Goal: Task Accomplishment & Management: Manage account settings

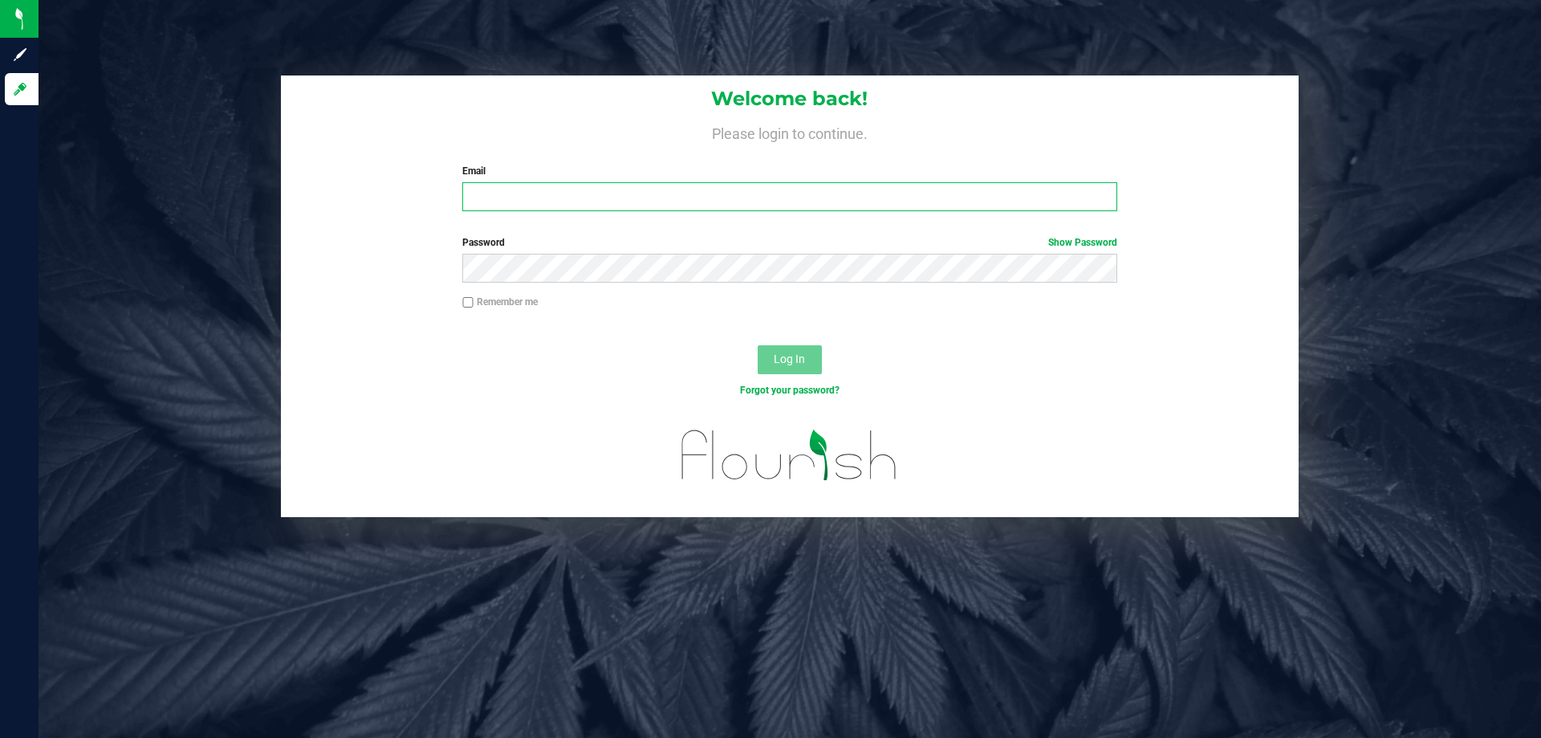
click at [490, 185] on input "Email" at bounding box center [789, 196] width 654 height 29
type input "[EMAIL_ADDRESS][DOMAIN_NAME]"
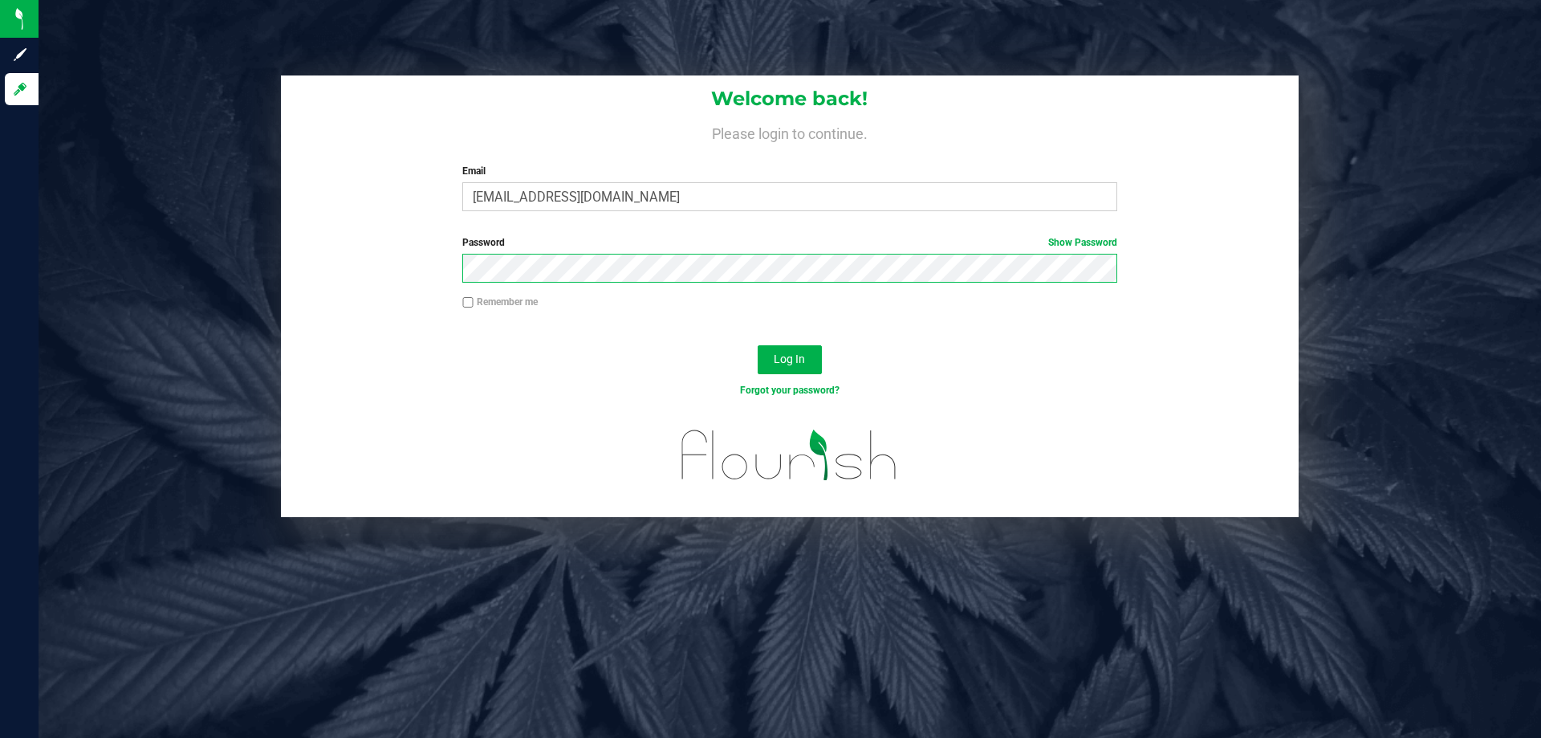
click at [758, 345] on button "Log In" at bounding box center [790, 359] width 64 height 29
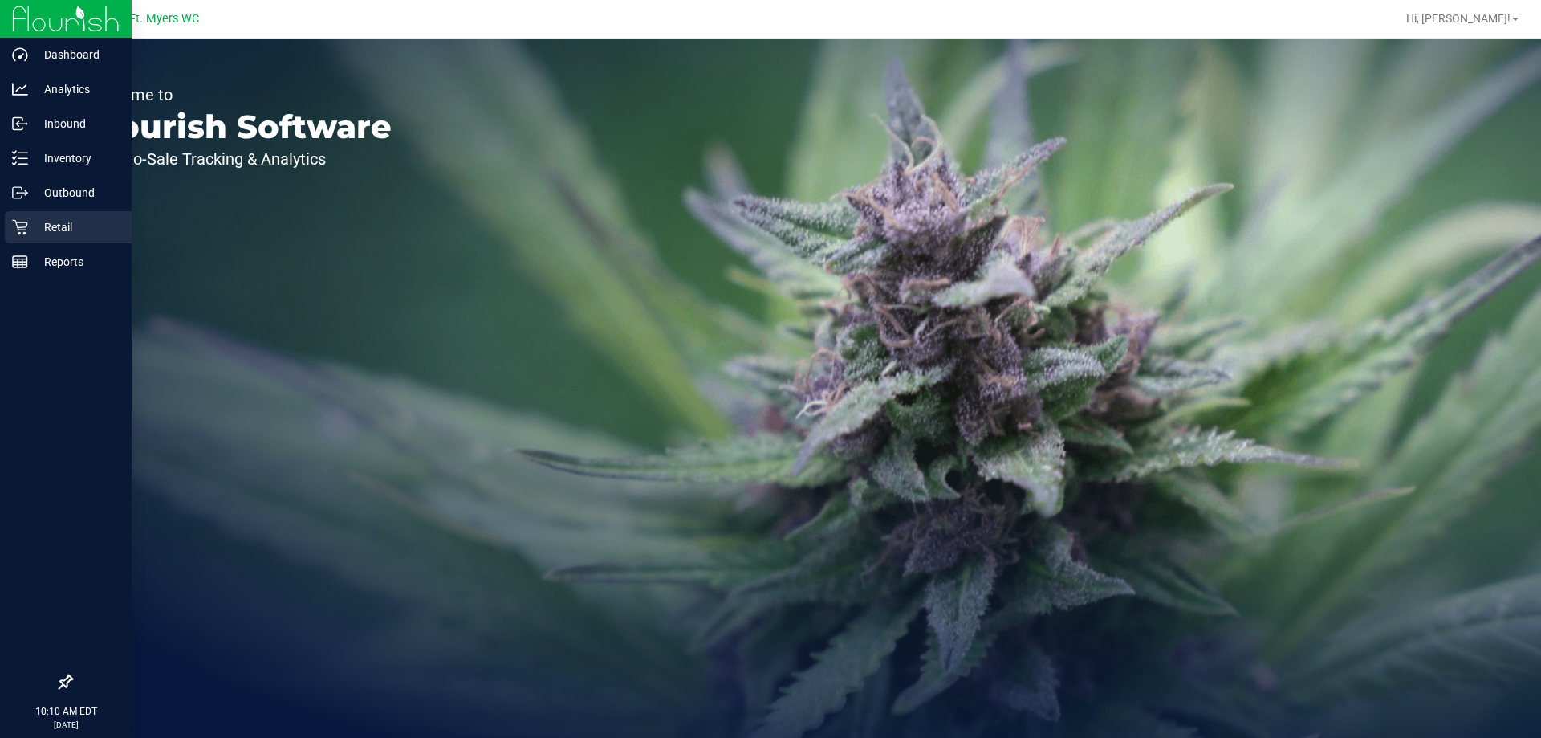
click at [35, 218] on p "Retail" at bounding box center [76, 227] width 96 height 19
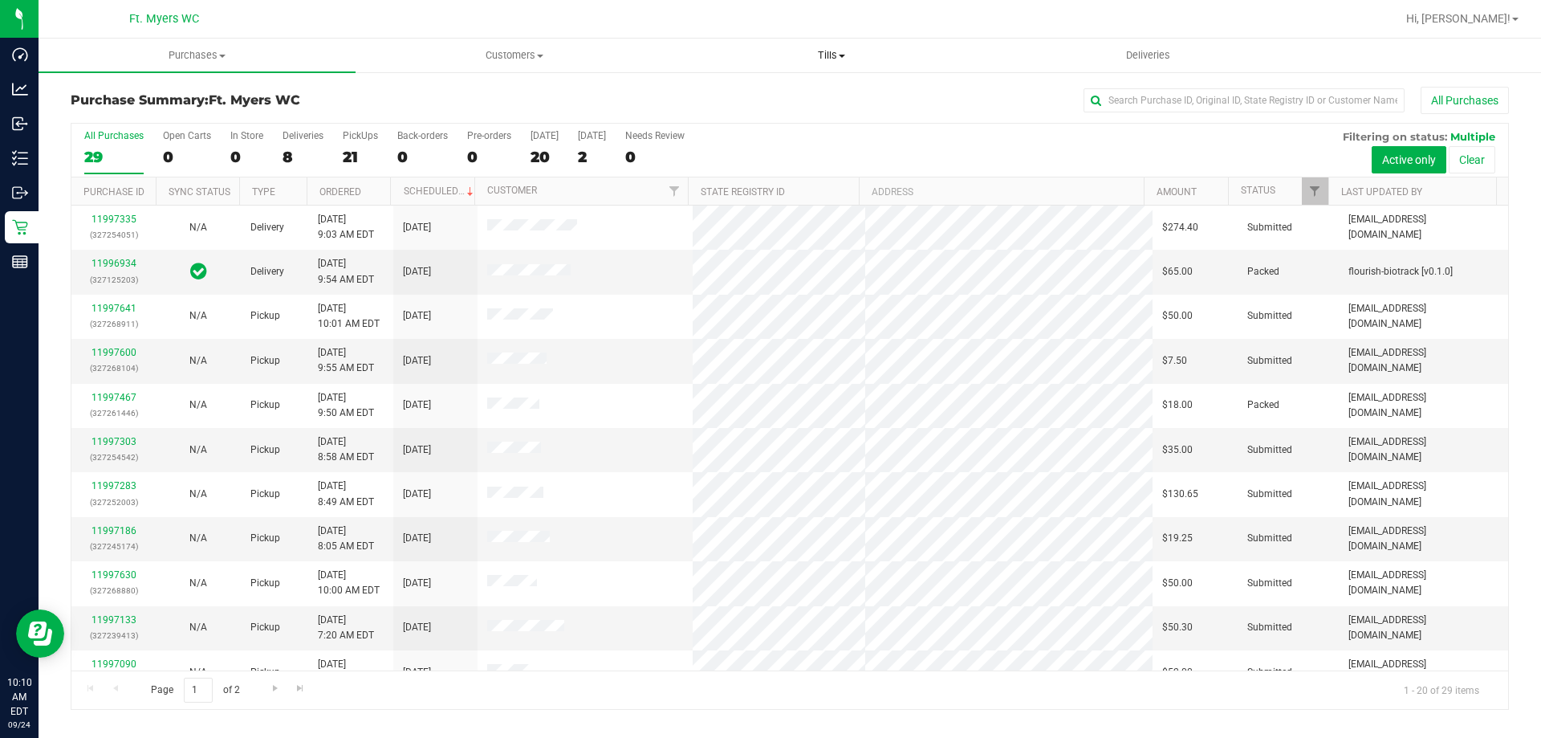
click at [813, 60] on span "Tills" at bounding box center [831, 55] width 315 height 14
click at [803, 104] on li "Manage tills" at bounding box center [831, 97] width 317 height 19
